Goal: Task Accomplishment & Management: Manage account settings

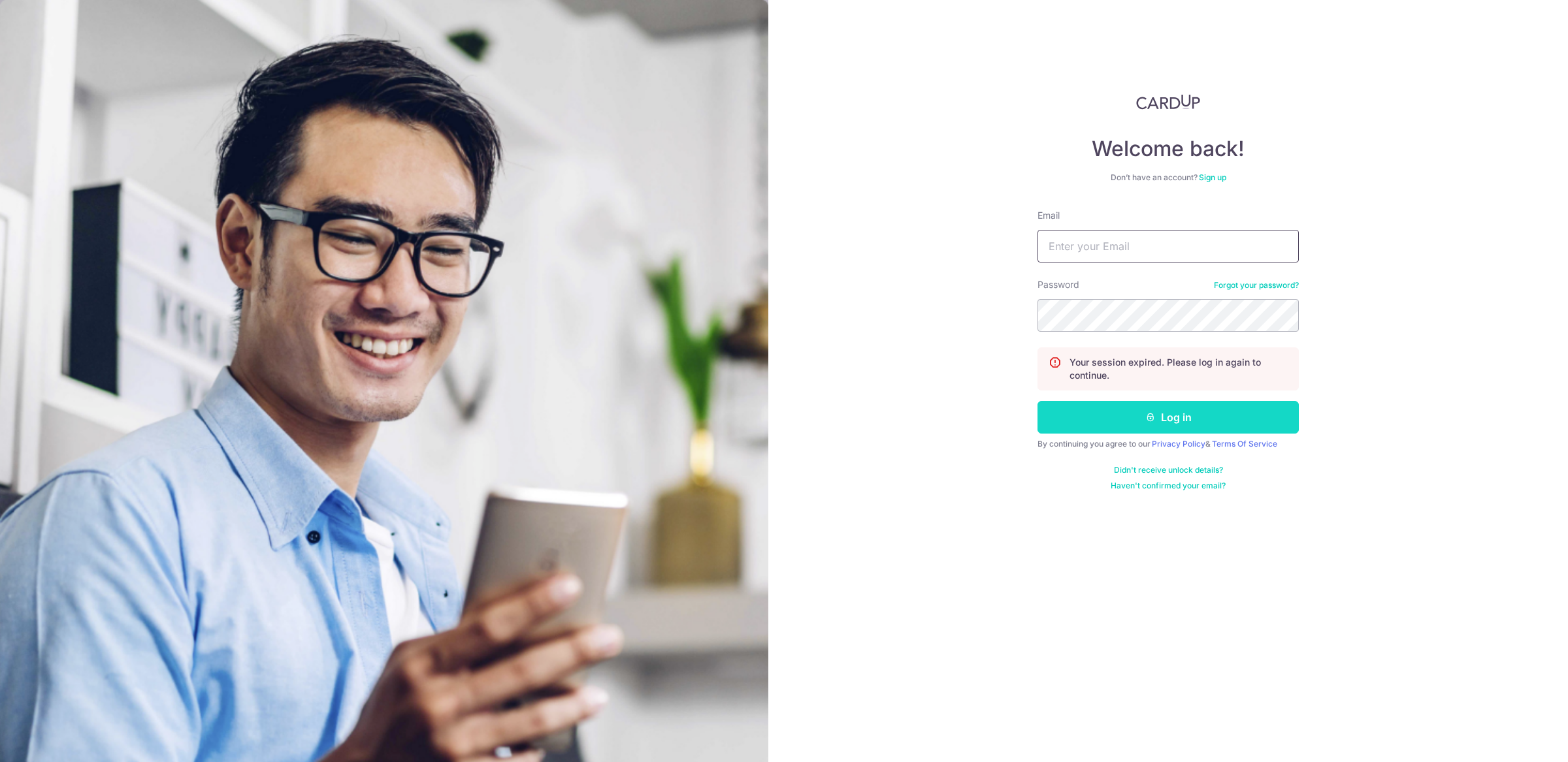
type input "[EMAIL_ADDRESS][DOMAIN_NAME]"
click at [1159, 419] on button "Log in" at bounding box center [1169, 417] width 262 height 33
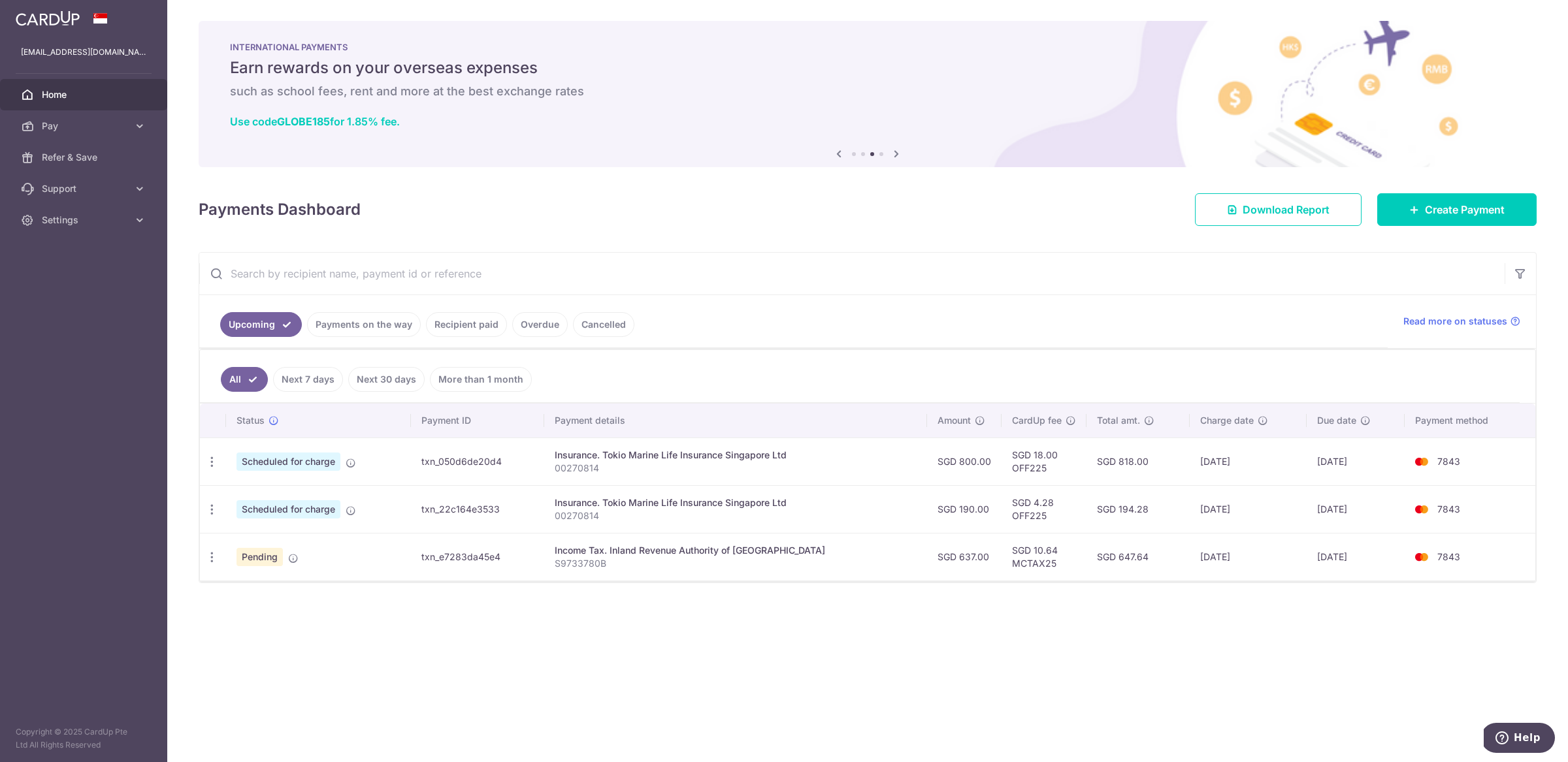
click at [1043, 522] on td "SGD 4.28 OFF225" at bounding box center [1044, 509] width 85 height 48
drag, startPoint x: 1029, startPoint y: 523, endPoint x: 865, endPoint y: 494, distance: 166.5
click at [865, 494] on tr "Update payment Cancel payment Scheduled for charge txn_22c164e3533 Insurance. T…" at bounding box center [867, 509] width 1335 height 48
click at [1042, 522] on td "SGD 4.28 OFF225" at bounding box center [1044, 509] width 85 height 48
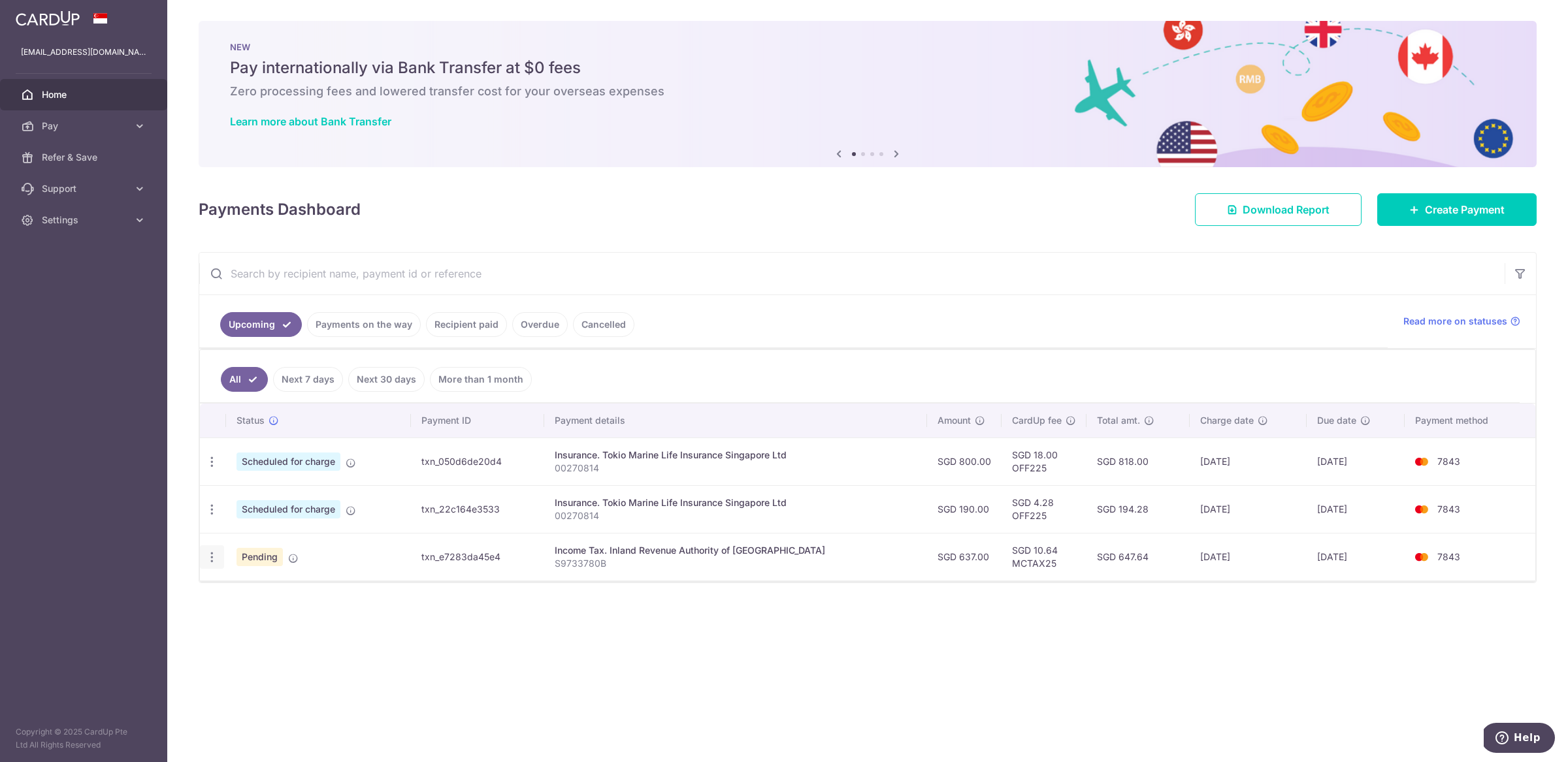
click at [211, 564] on icon "button" at bounding box center [212, 558] width 14 height 14
click at [269, 589] on span "Update payment" at bounding box center [281, 593] width 89 height 16
radio input "true"
type input "637.00"
type input "[DATE]"
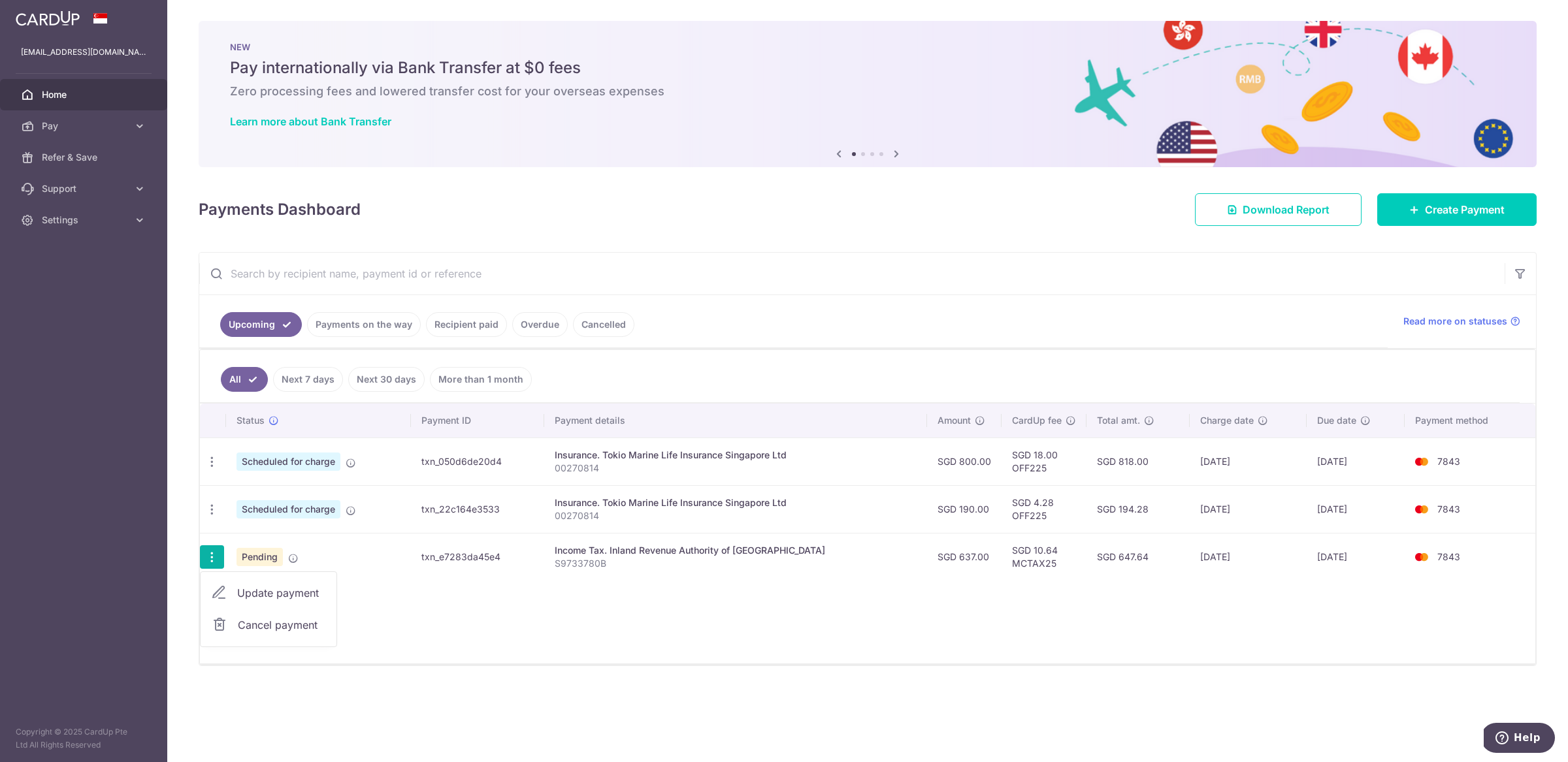
type input "S9733780B"
type input "MCTAX25"
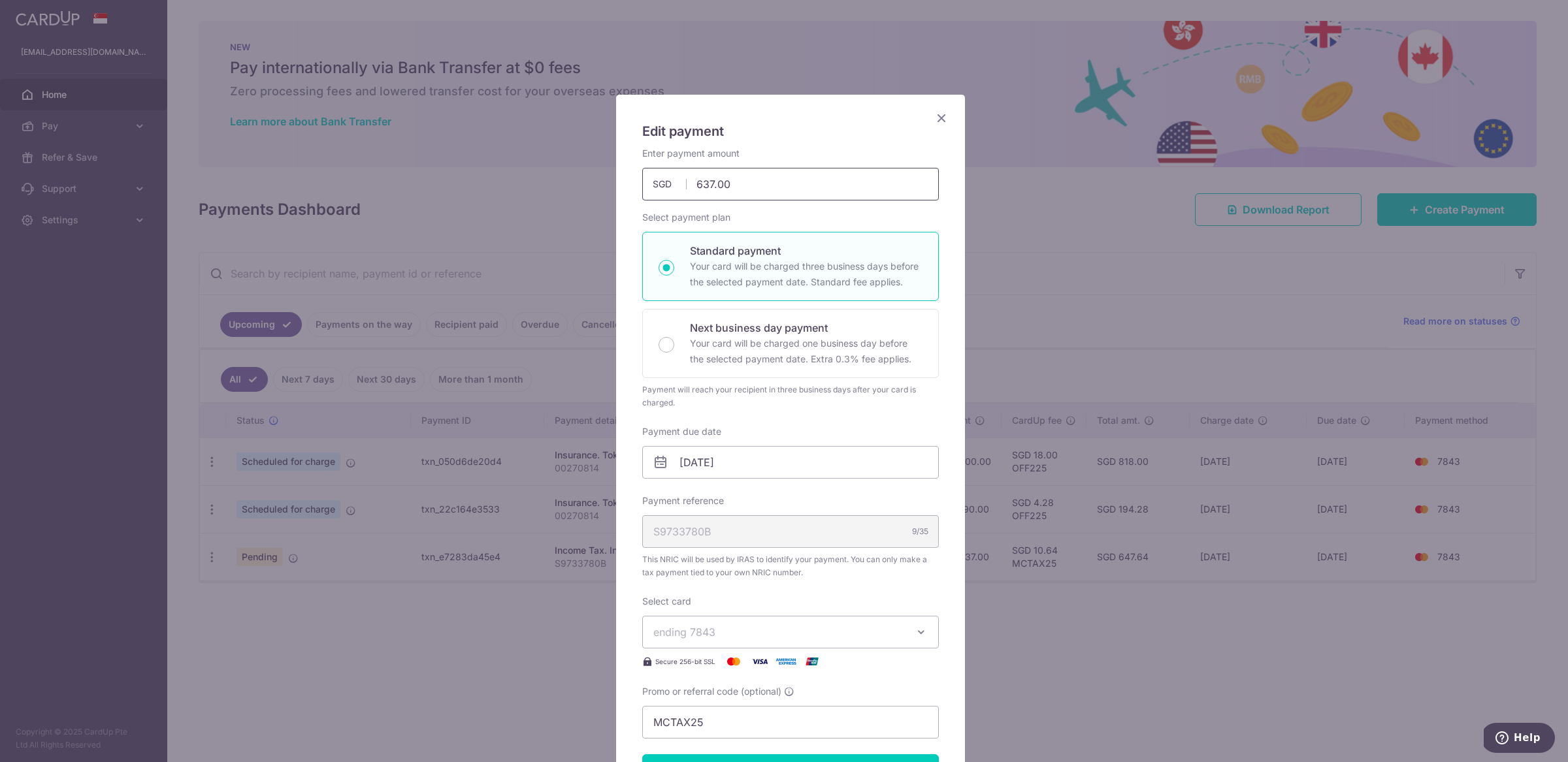
click at [749, 186] on input "637.00" at bounding box center [790, 184] width 297 height 33
drag, startPoint x: 746, startPoint y: 186, endPoint x: 580, endPoint y: 186, distance: 166.0
click at [580, 186] on div "Edit payment By clicking apply, you will make changes to all payments to Inland…" at bounding box center [784, 381] width 1568 height 762
type input "745.91"
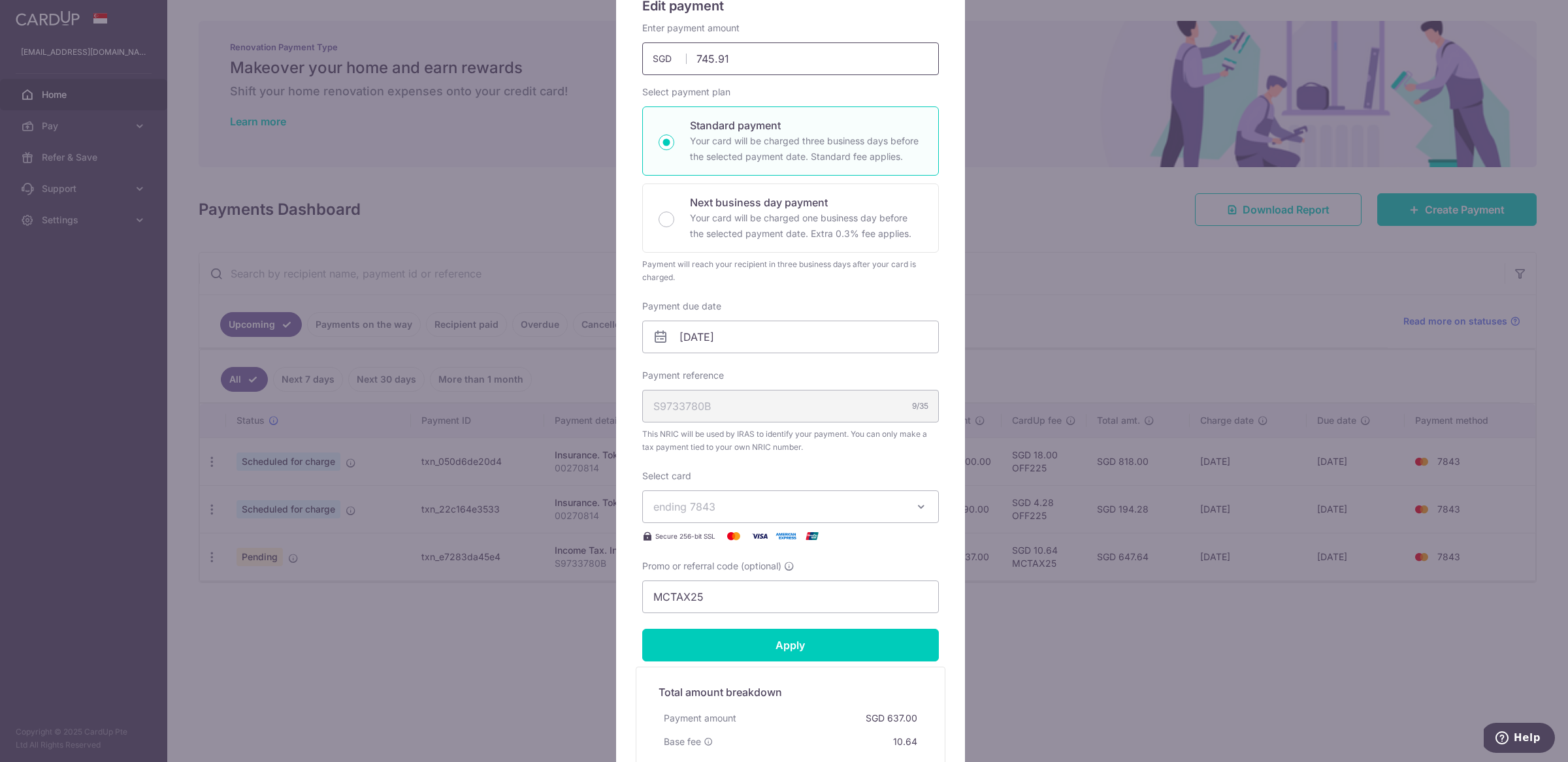
scroll to position [221, 0]
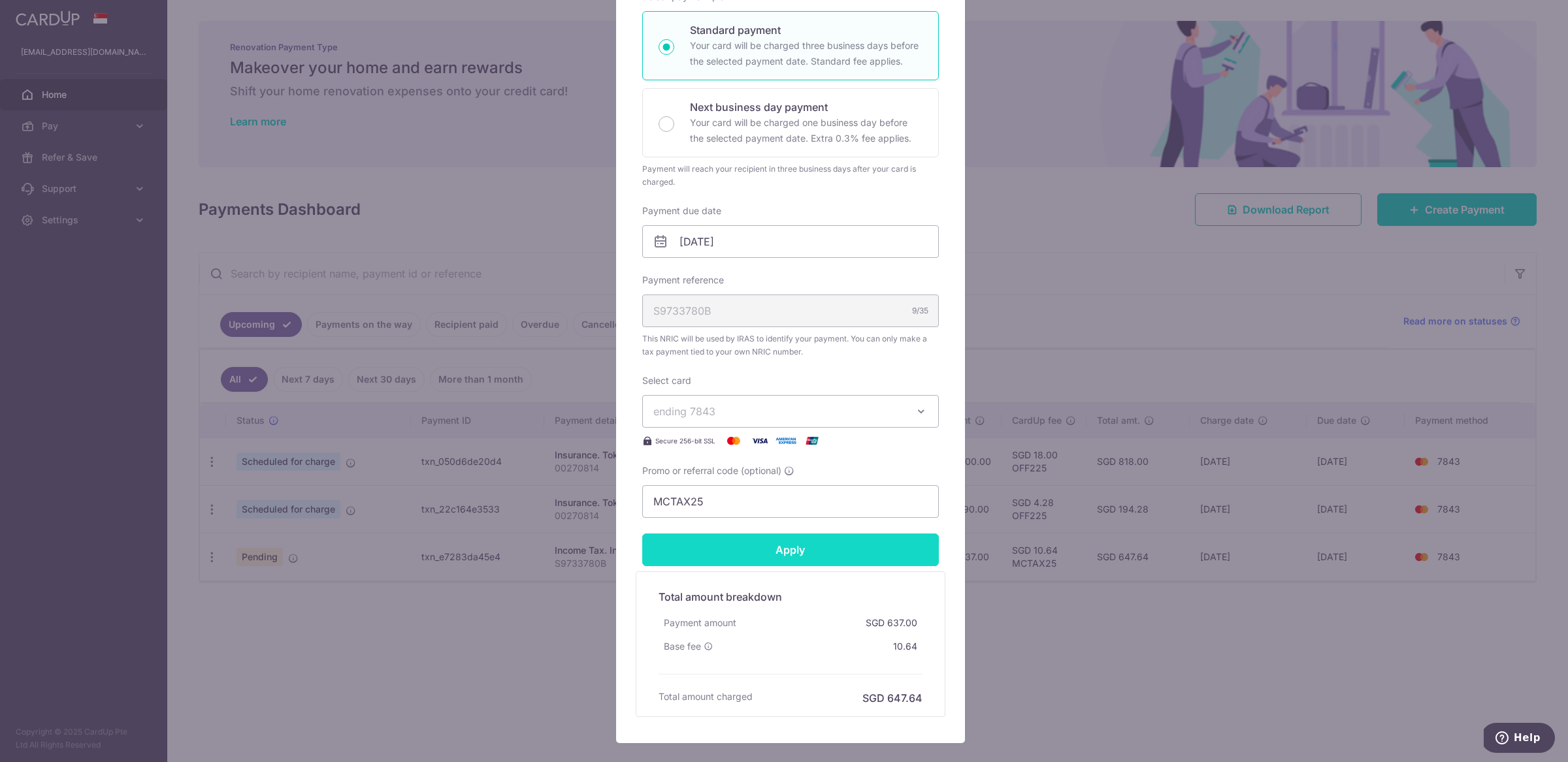
click at [794, 565] on form "By clicking apply, you will make changes to all payments to Inland Revenue Auth…" at bounding box center [790, 322] width 297 height 791
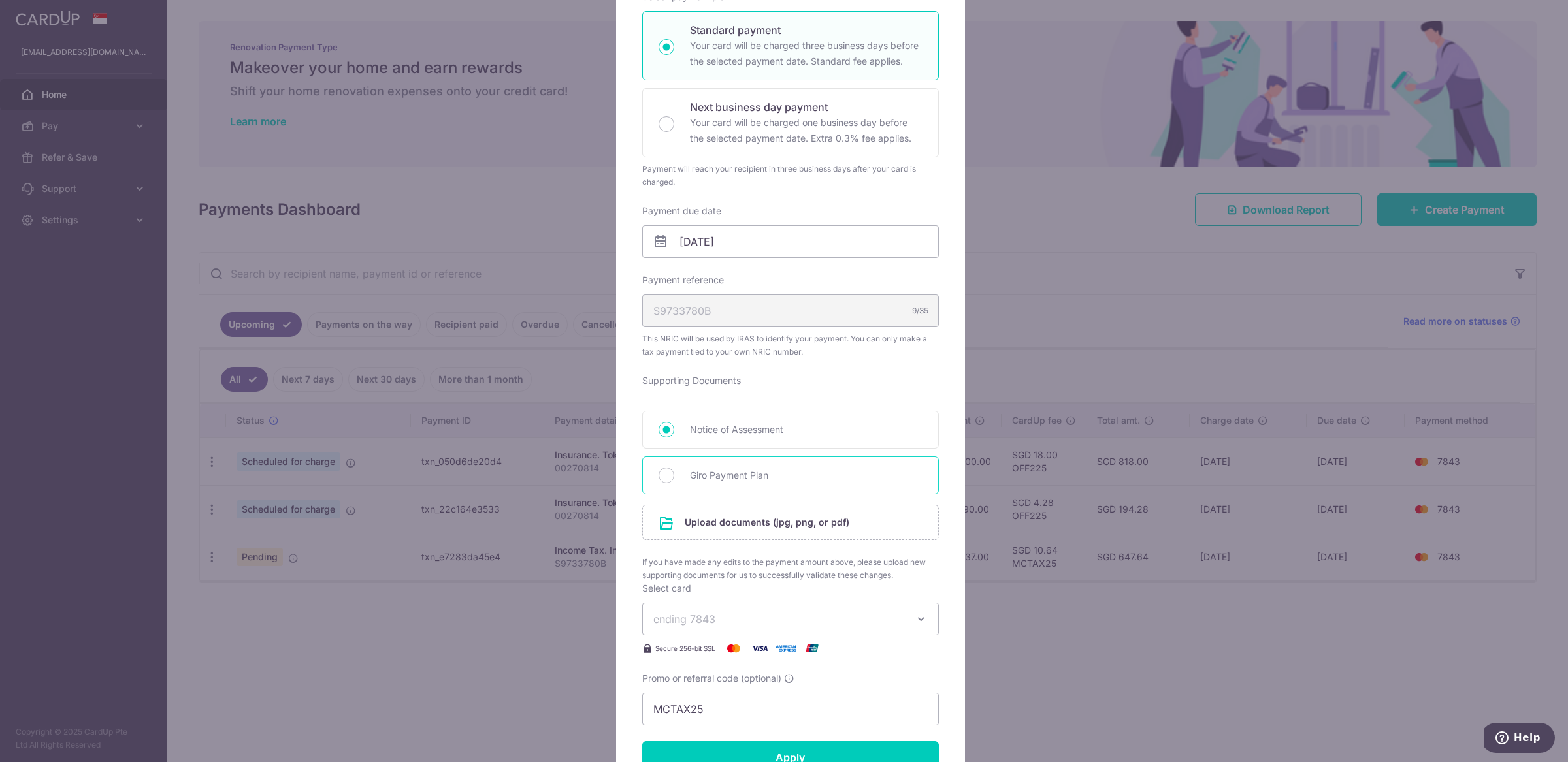
click at [734, 479] on span "Giro Payment Plan" at bounding box center [806, 475] width 233 height 16
click at [674, 479] on input "Giro Payment Plan" at bounding box center [667, 475] width 16 height 16
radio input "true"
click at [742, 528] on input "file" at bounding box center [790, 522] width 295 height 34
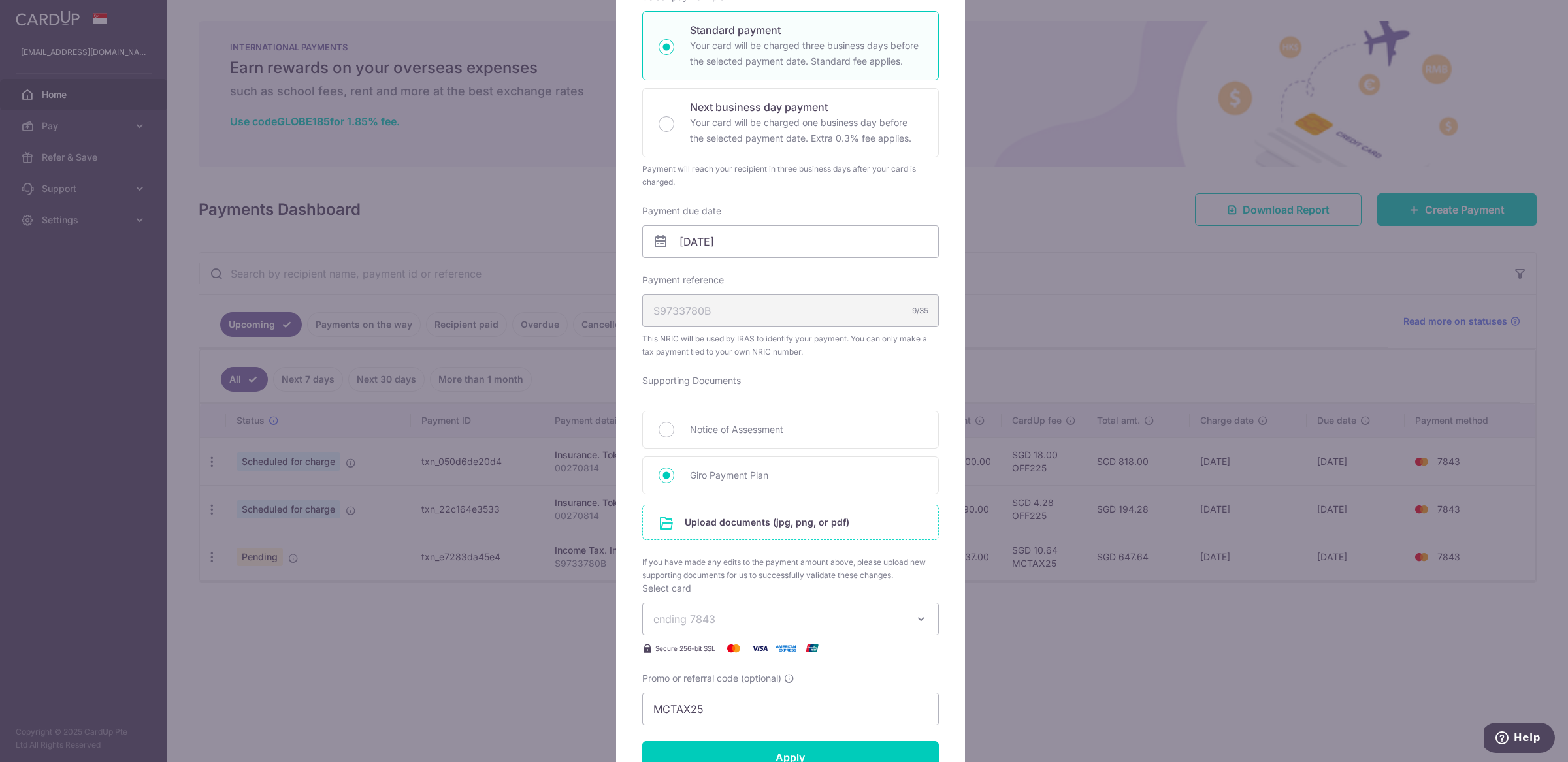
click at [833, 535] on input "file" at bounding box center [790, 522] width 295 height 34
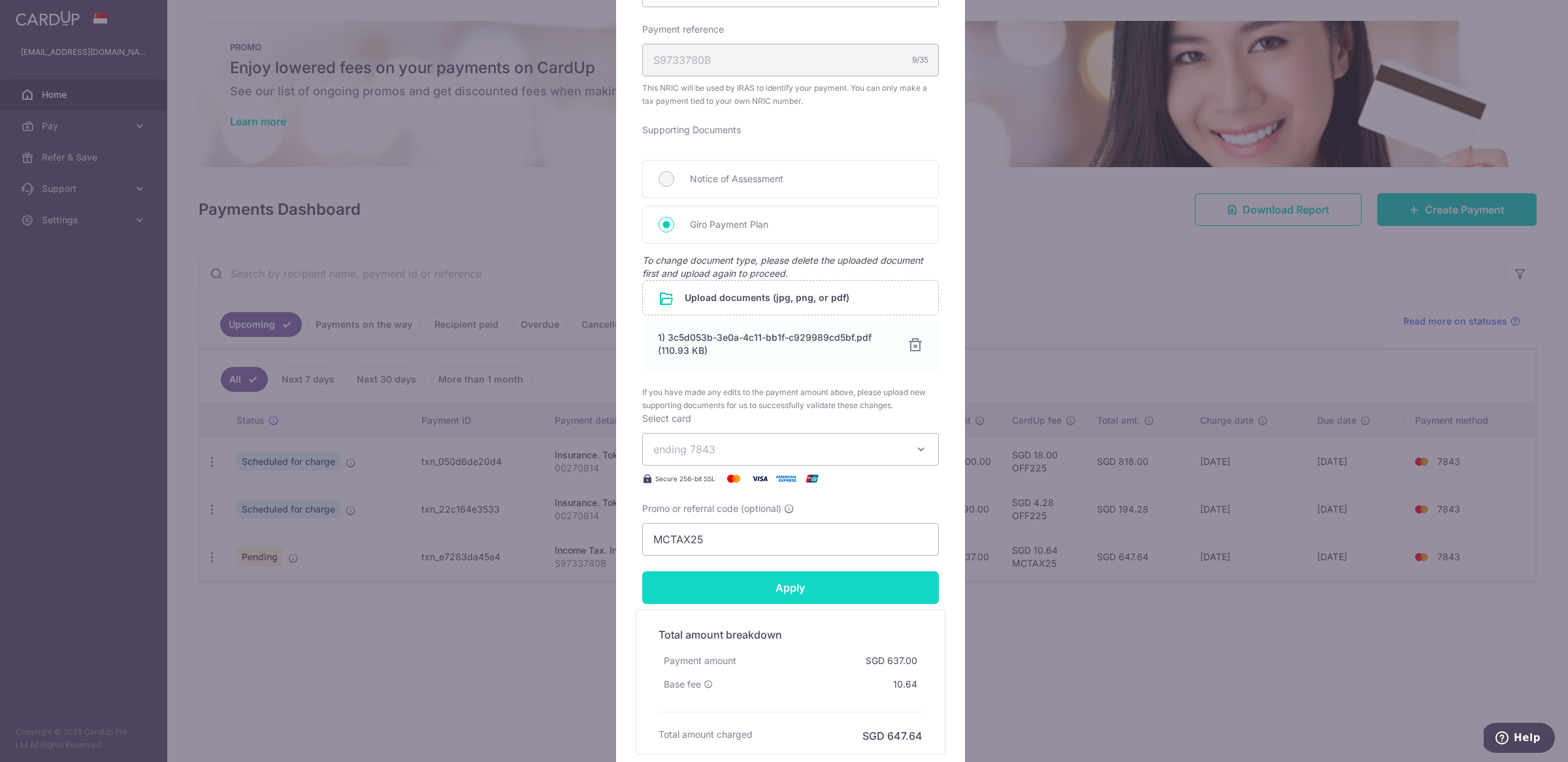
click at [821, 599] on input "Apply" at bounding box center [790, 588] width 297 height 33
type input "Successfully Applied"
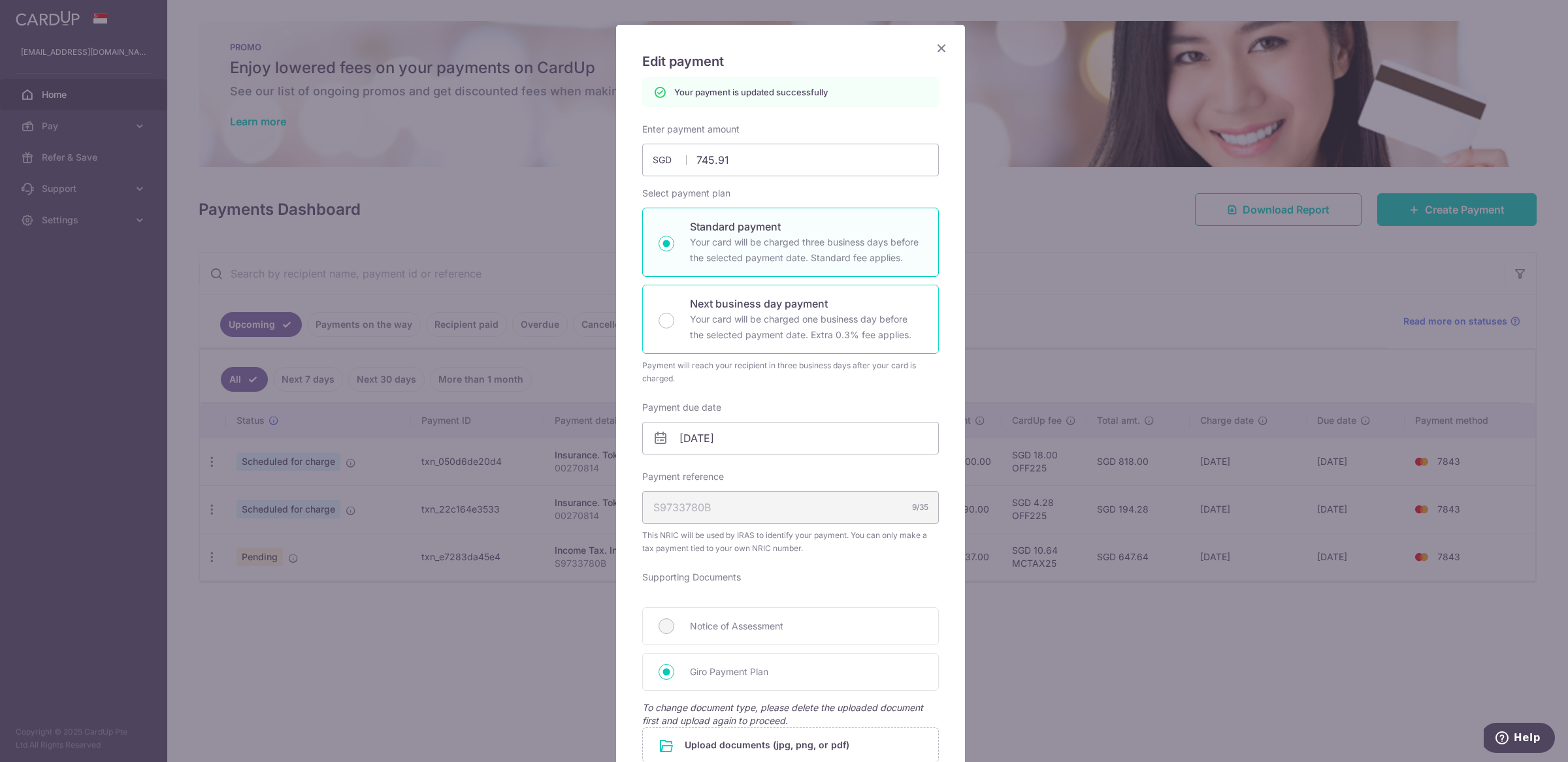
scroll to position [0, 0]
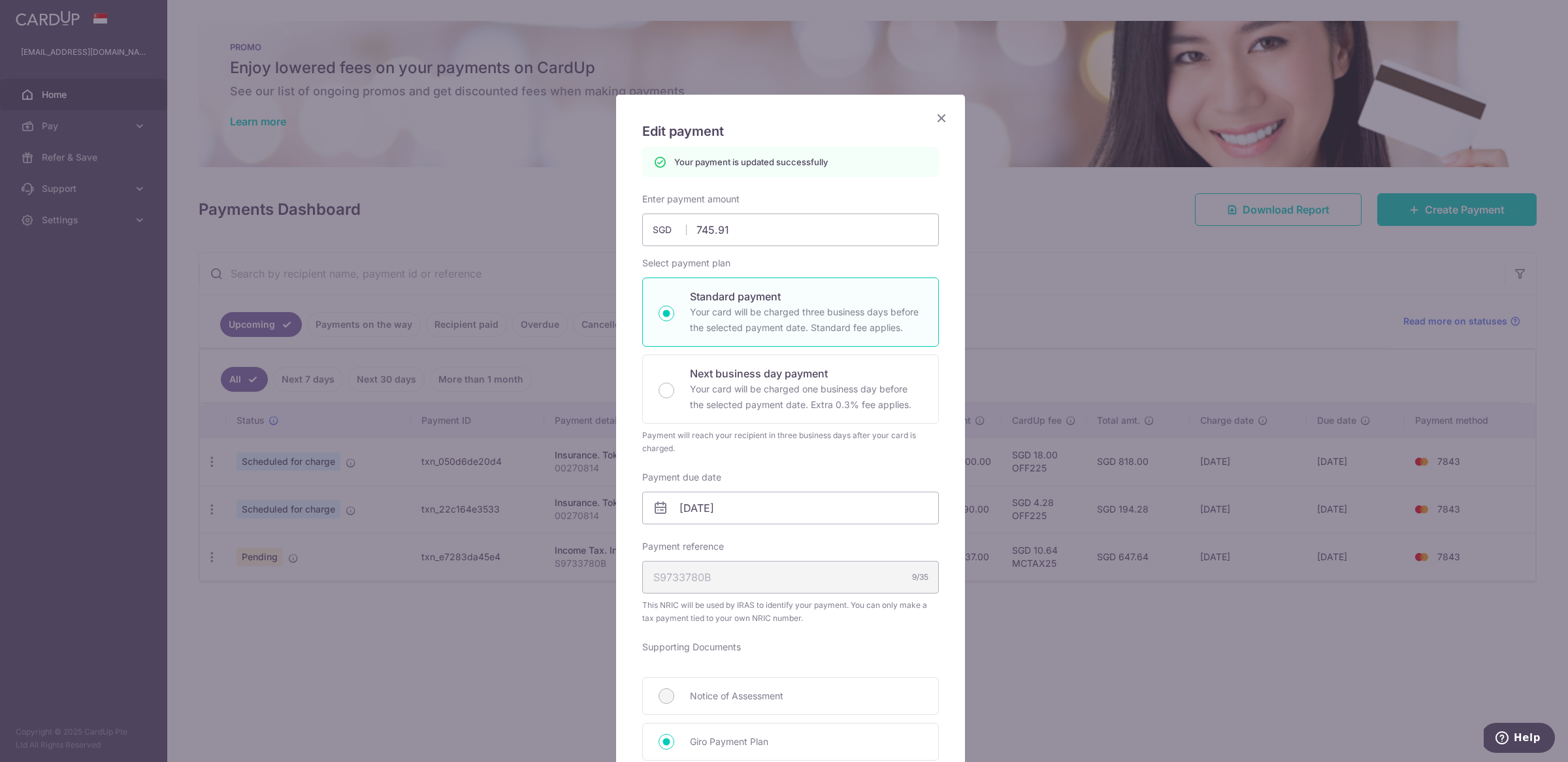
click at [934, 116] on icon "Close" at bounding box center [941, 117] width 16 height 16
